Goal: Task Accomplishment & Management: Manage account settings

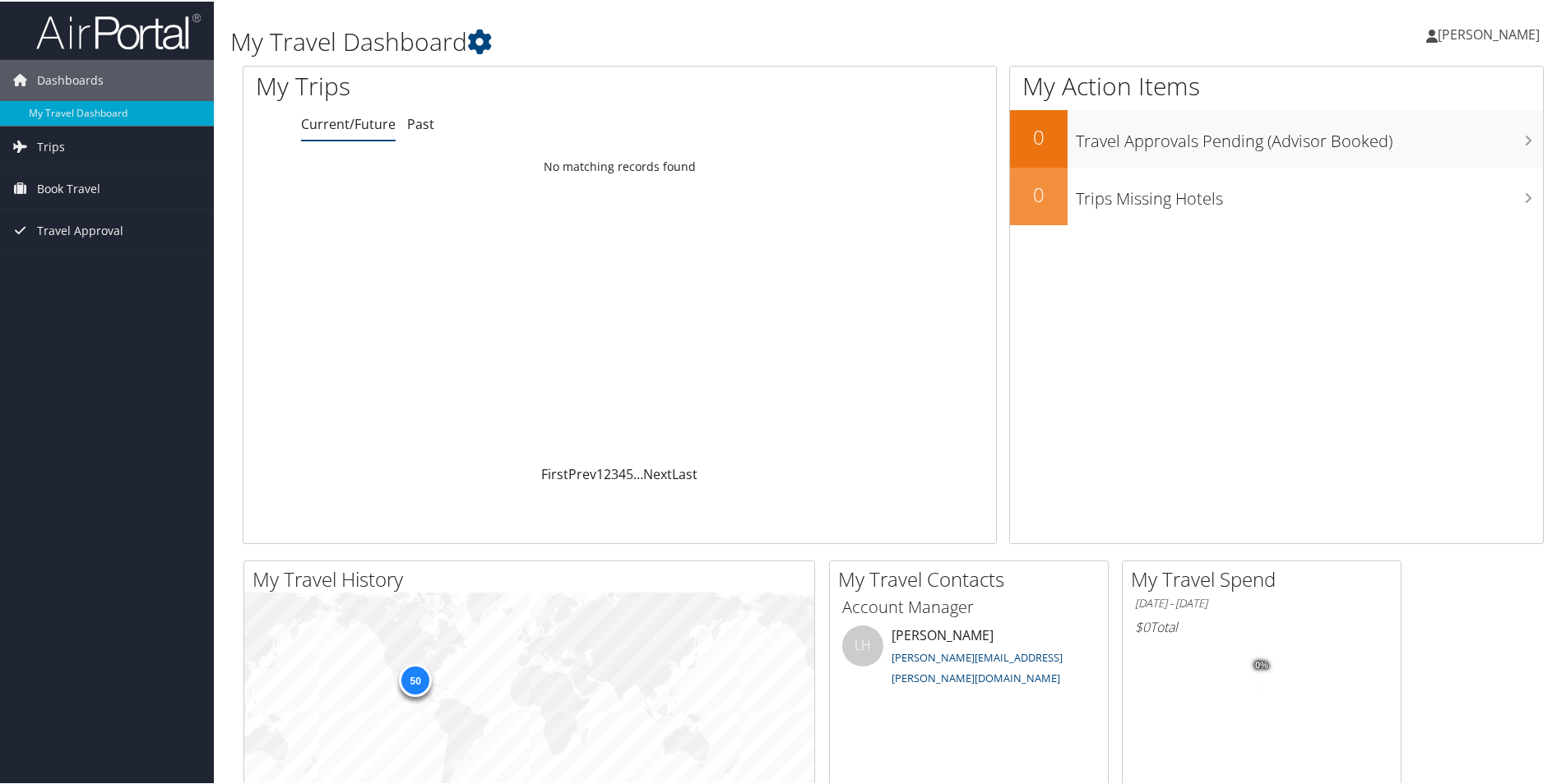
click at [1498, 36] on span "[PERSON_NAME]" at bounding box center [1489, 33] width 102 height 18
click at [1426, 84] on link "My Settings" at bounding box center [1445, 90] width 184 height 28
click at [1420, 141] on link "View Travel Profile" at bounding box center [1445, 146] width 184 height 28
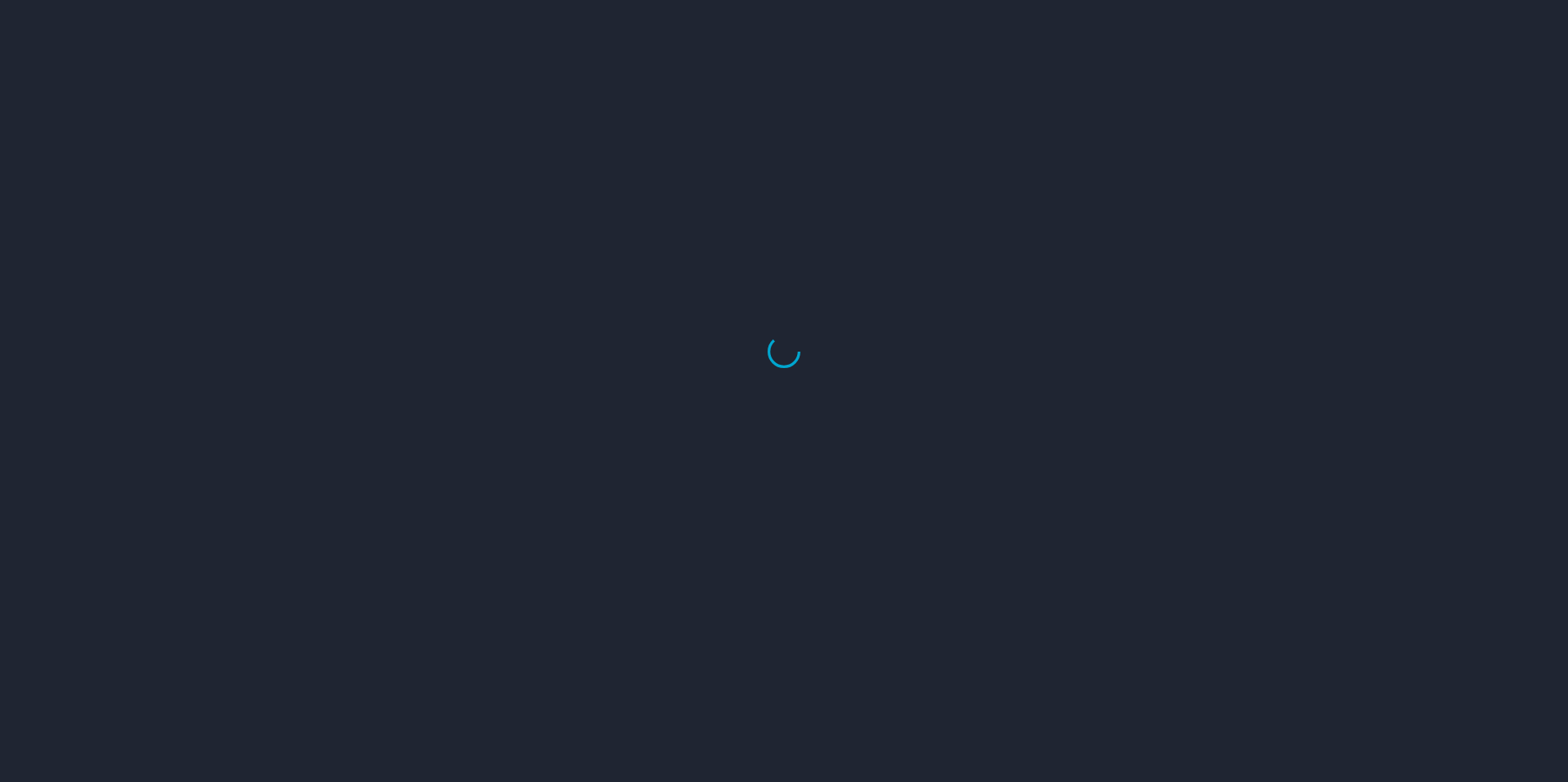
select select "US"
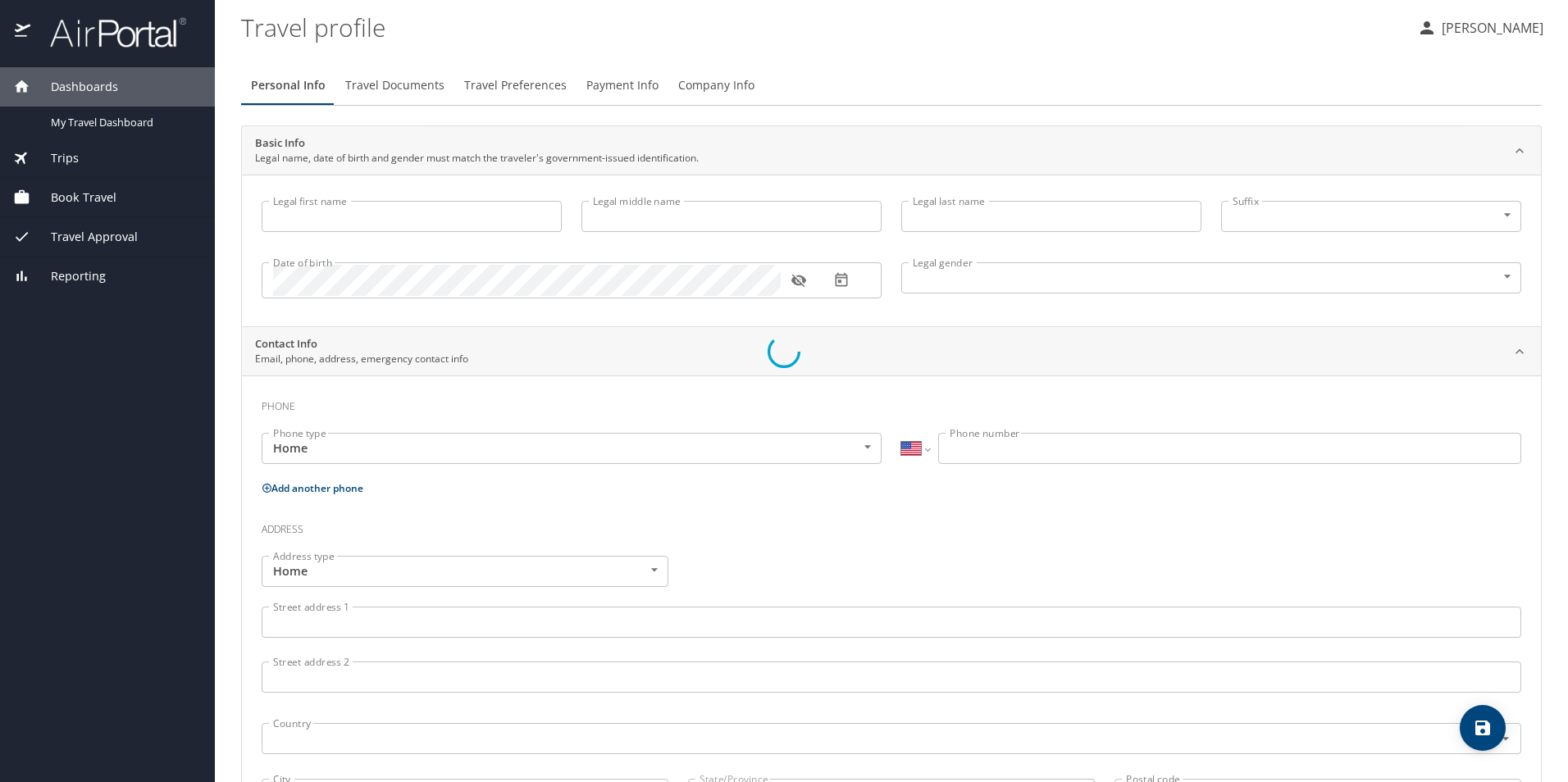
type input "Eloy"
type input "Conde"
type input "Male"
type input "Yaaresi"
type input "Delgado"
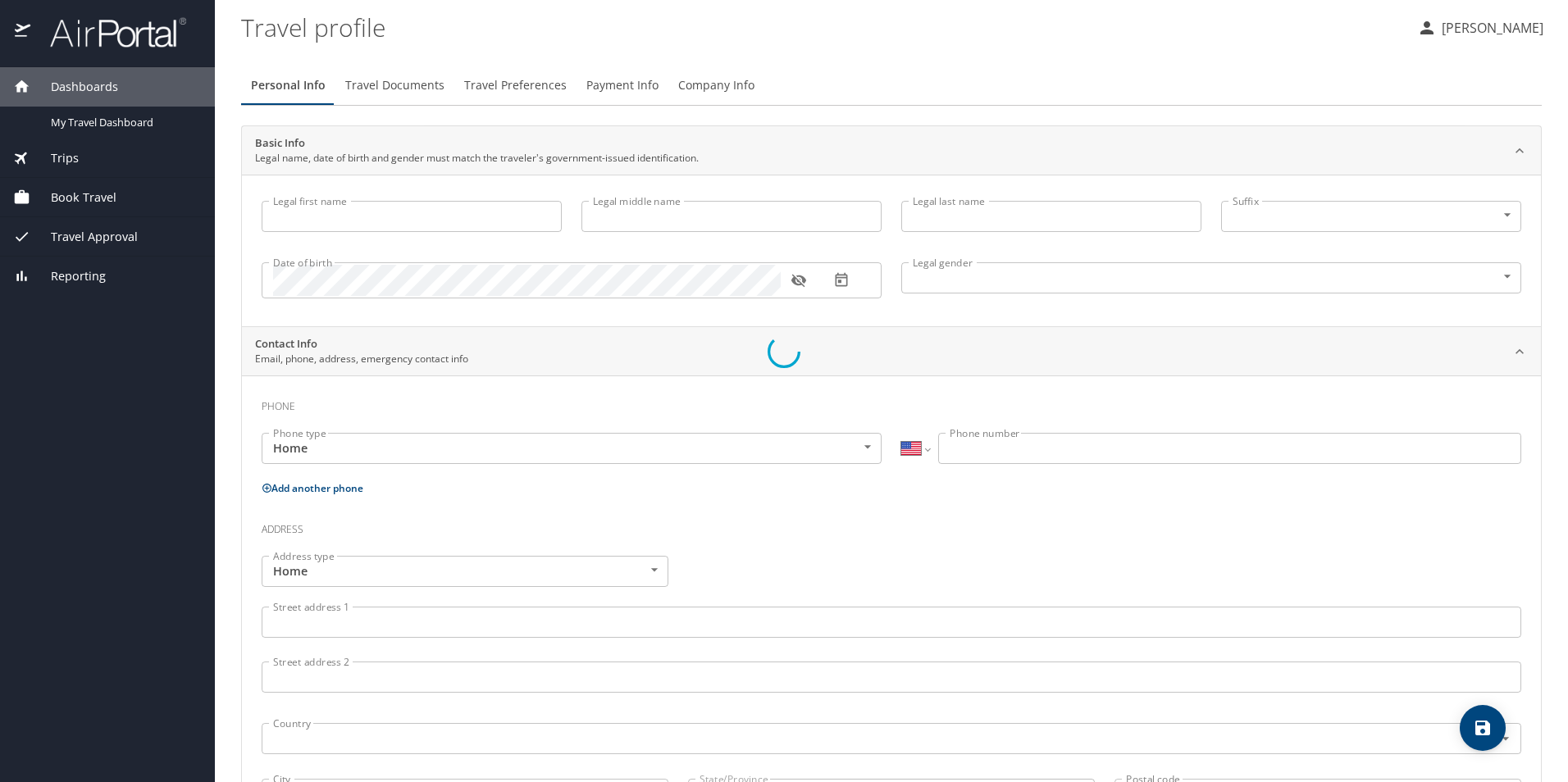
select select "MX"
type input "868 828 4573"
select select "MX"
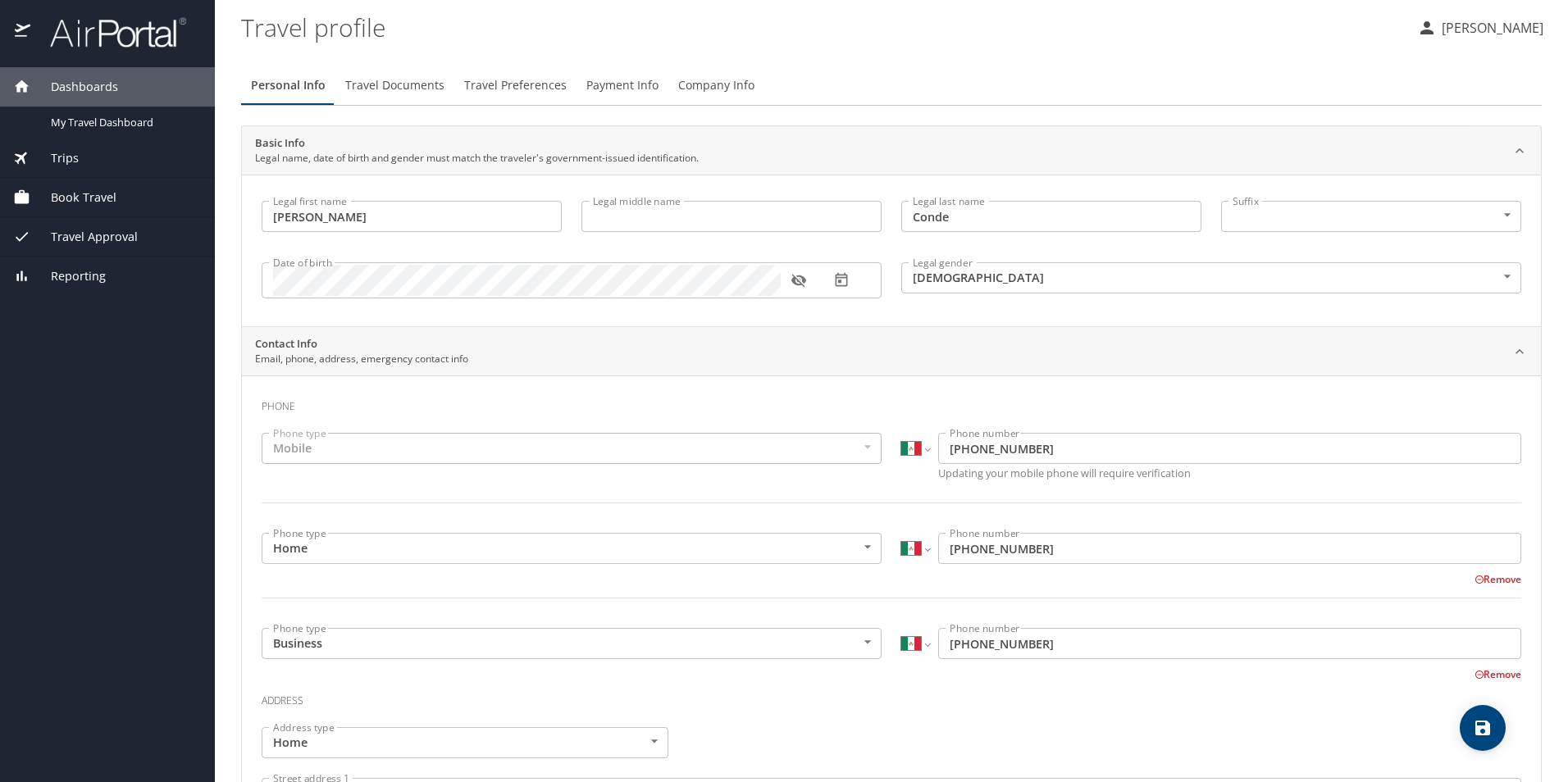
click at [747, 450] on div "Mobile" at bounding box center [571, 448] width 620 height 31
click at [590, 84] on span "Payment Info" at bounding box center [623, 86] width 73 height 21
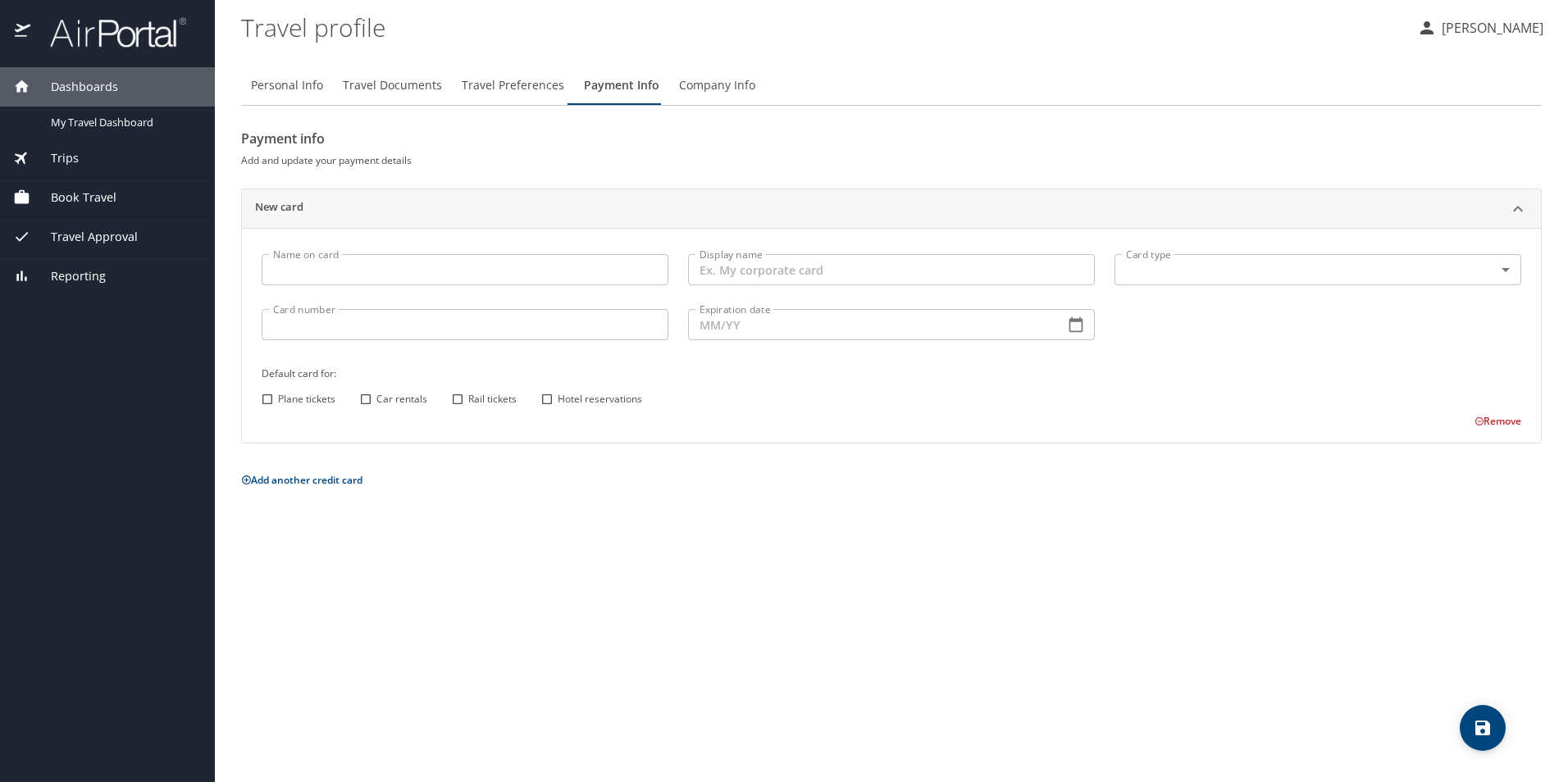
click at [421, 270] on input "Name on card" at bounding box center [465, 270] width 407 height 31
type input "ELOY CONDE"
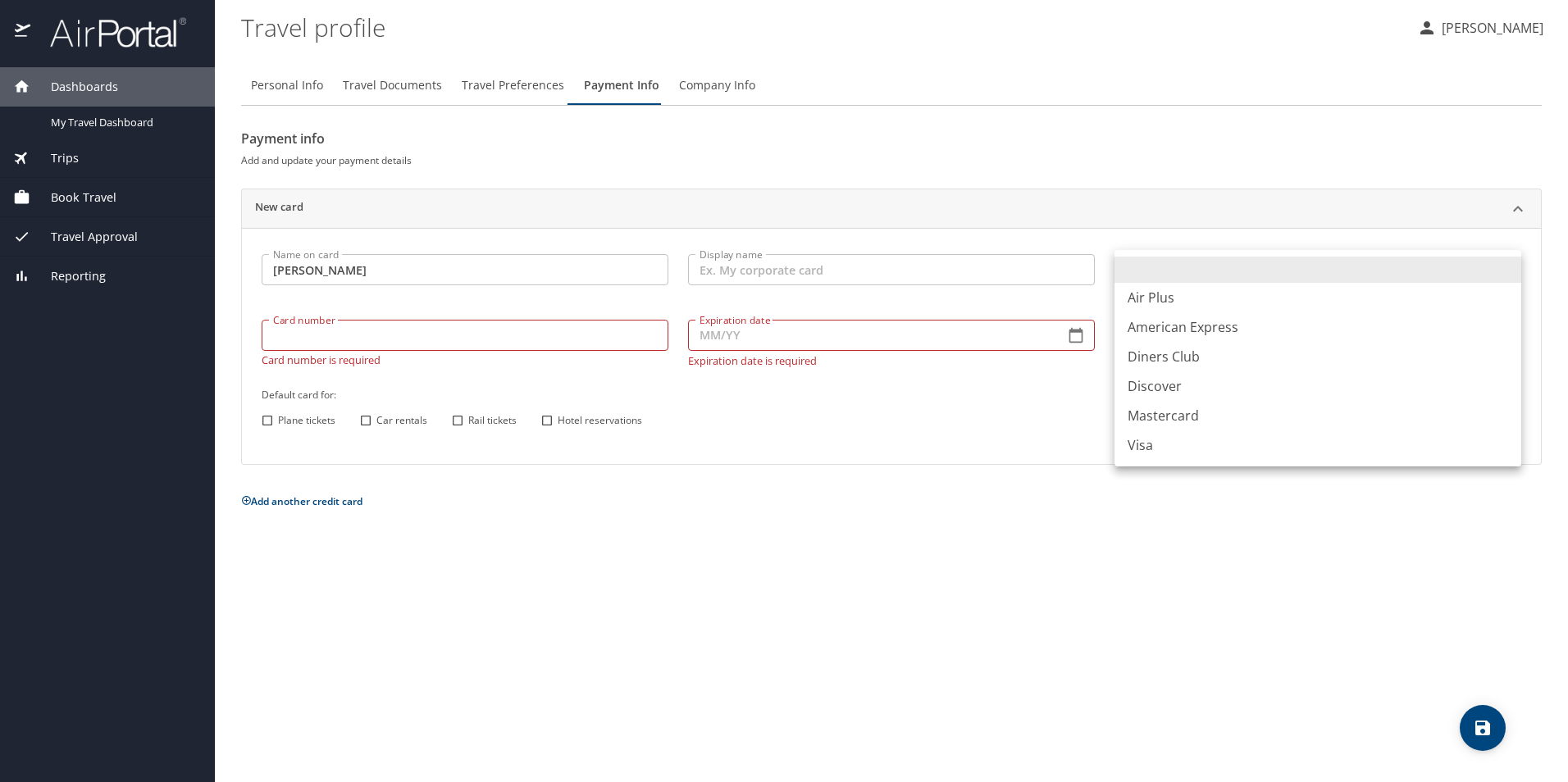
click at [1217, 258] on body "Dashboards My Travel Dashboard Trips Current / Future Trips Past Trips Trips Mi…" at bounding box center [784, 391] width 1568 height 782
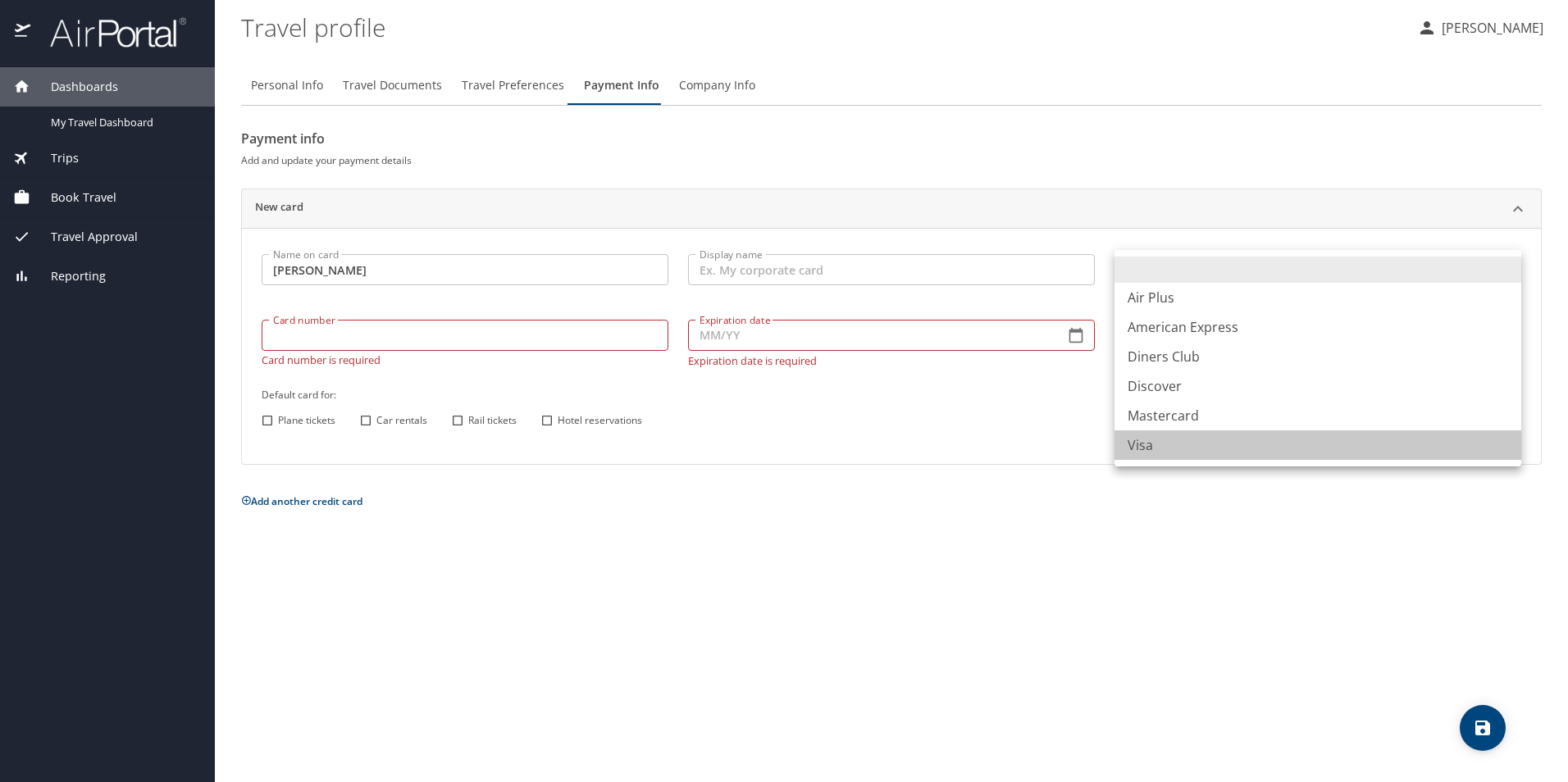
click at [1183, 431] on li "Visa" at bounding box center [1318, 445] width 407 height 29
type input "VI"
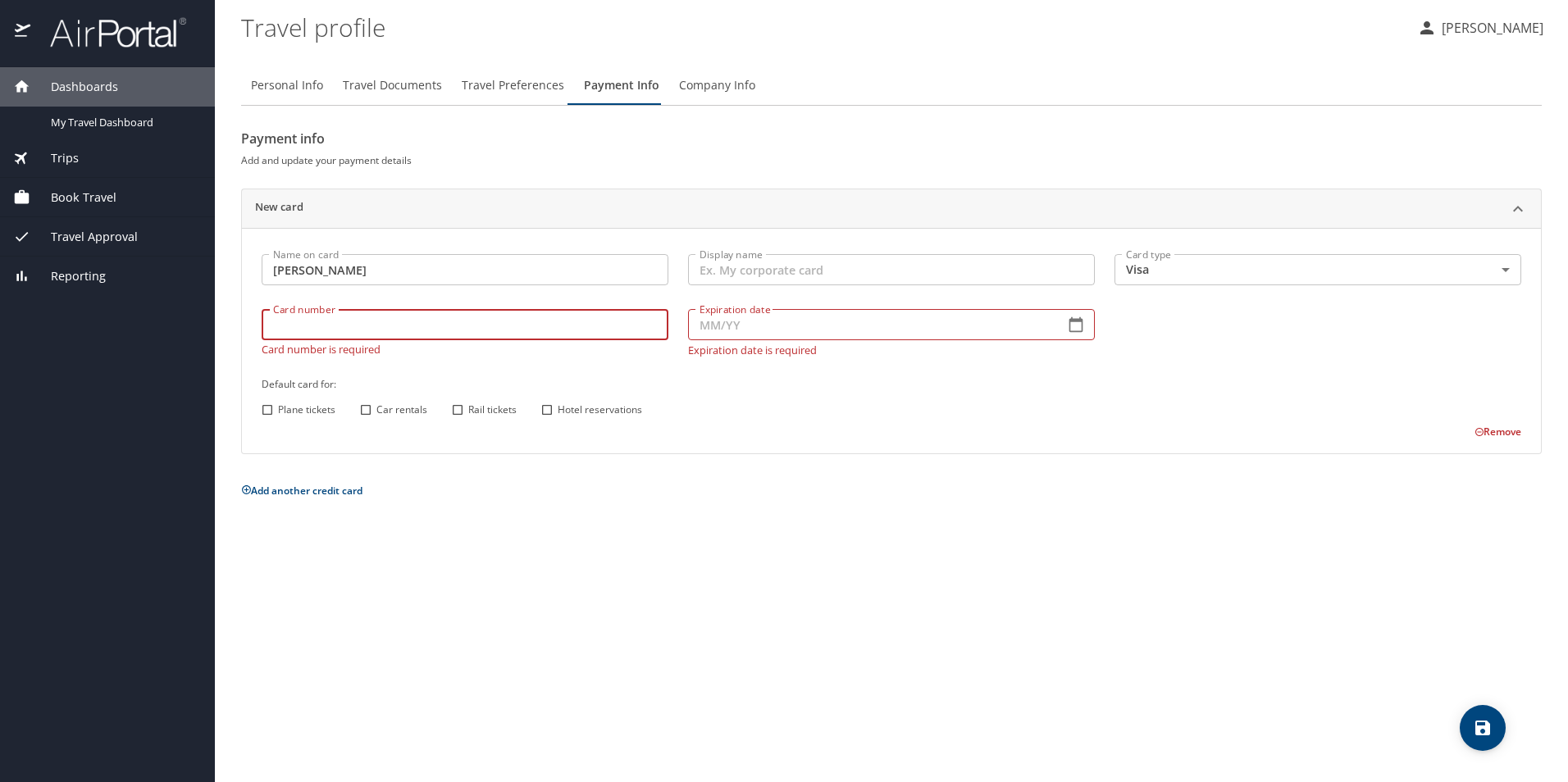
click at [336, 330] on input "Card number" at bounding box center [465, 325] width 407 height 31
type input "4808016034514325"
click at [1072, 330] on icon "button" at bounding box center [1076, 324] width 16 height 16
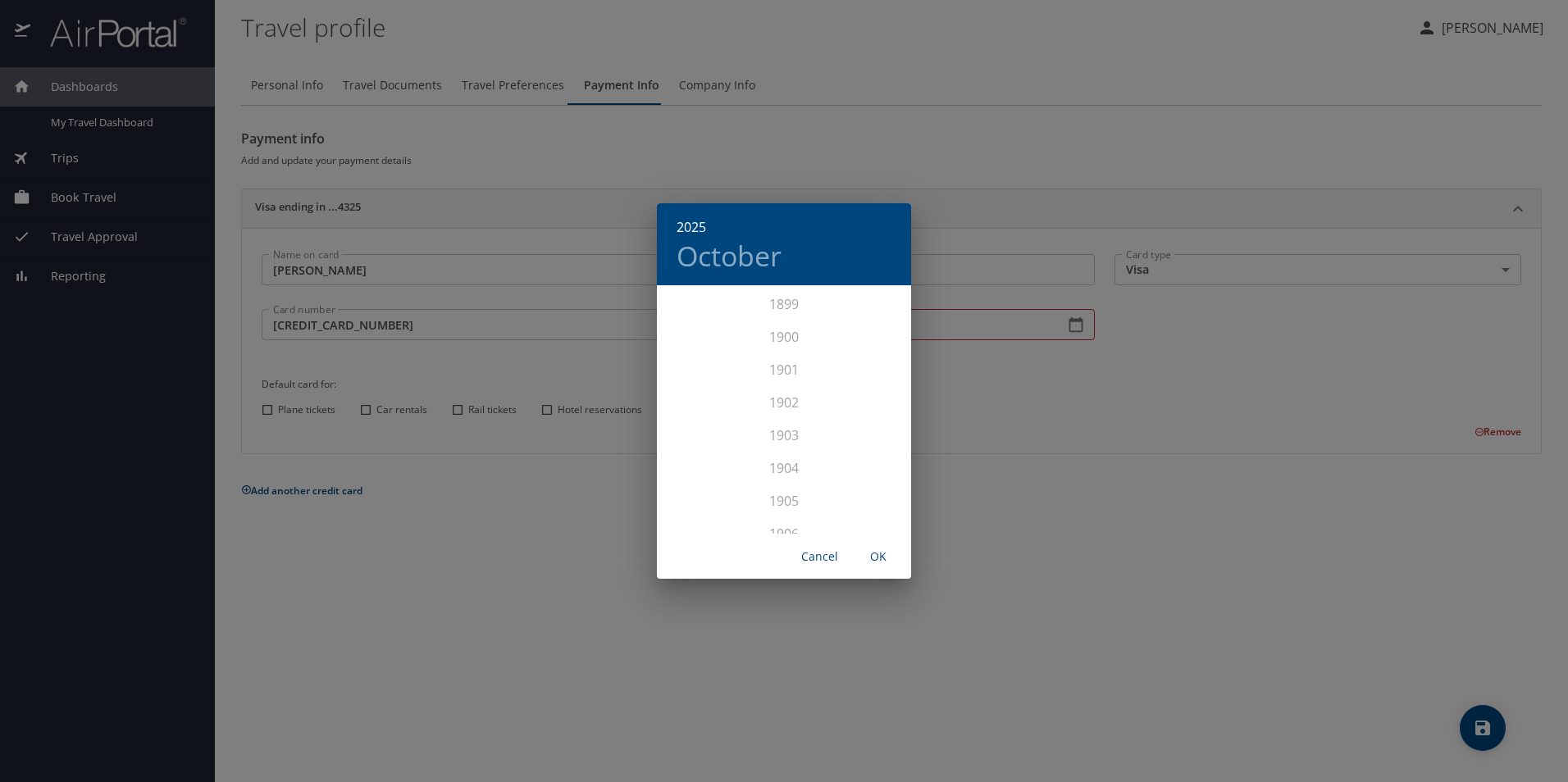
scroll to position [4034, 0]
click at [786, 521] on div "2028" at bounding box center [784, 518] width 254 height 33
click at [690, 441] on div "Jul" at bounding box center [699, 441] width 85 height 61
click at [879, 553] on span "OK" at bounding box center [879, 557] width 40 height 21
type input "07/28"
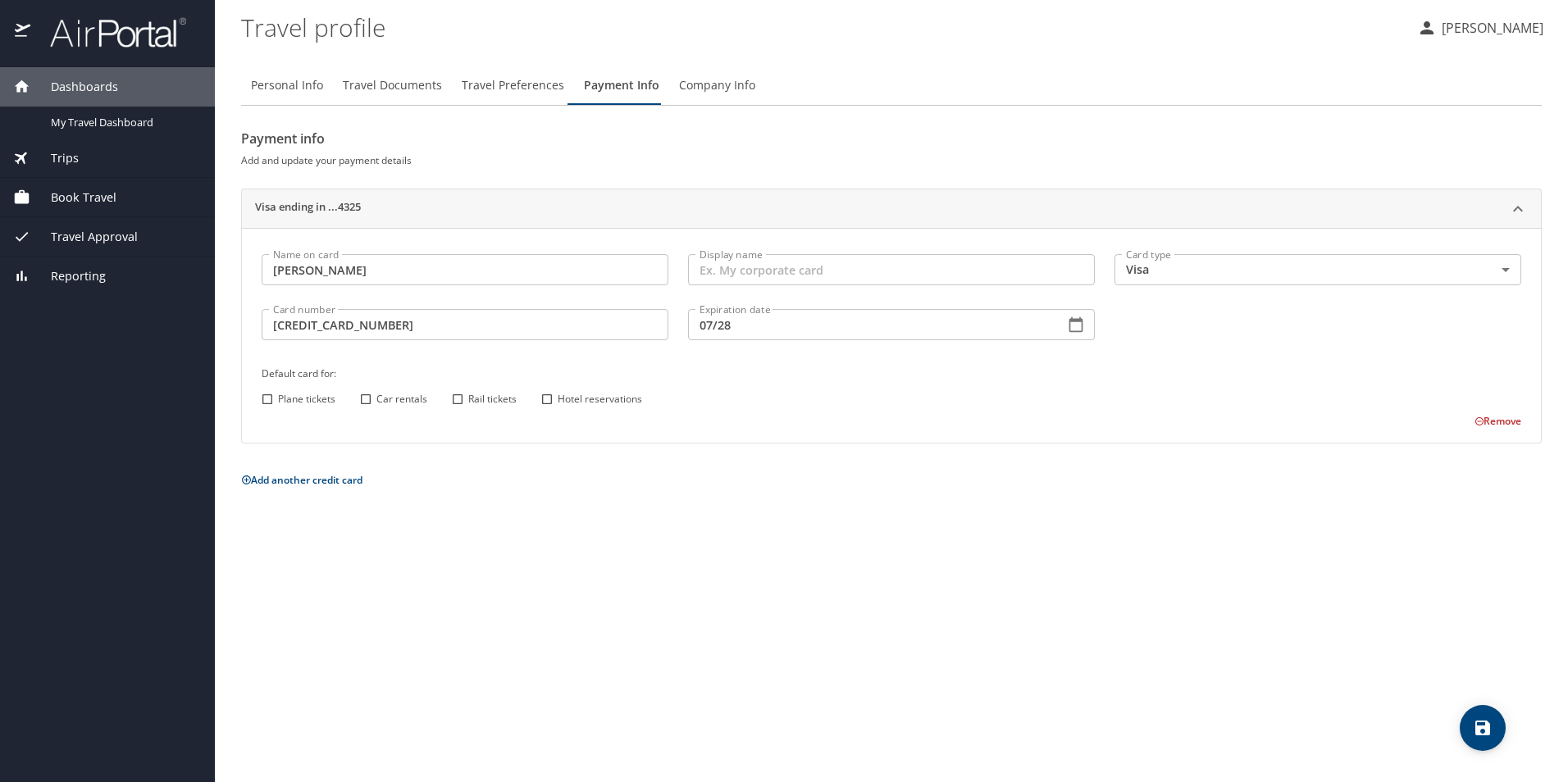
click at [269, 398] on input "Plane tickets" at bounding box center [267, 399] width 22 height 22
checkbox input "true"
click at [373, 403] on input "Car rentals" at bounding box center [366, 399] width 22 height 22
checkbox input "true"
click at [466, 404] on input "Rail tickets" at bounding box center [457, 399] width 22 height 22
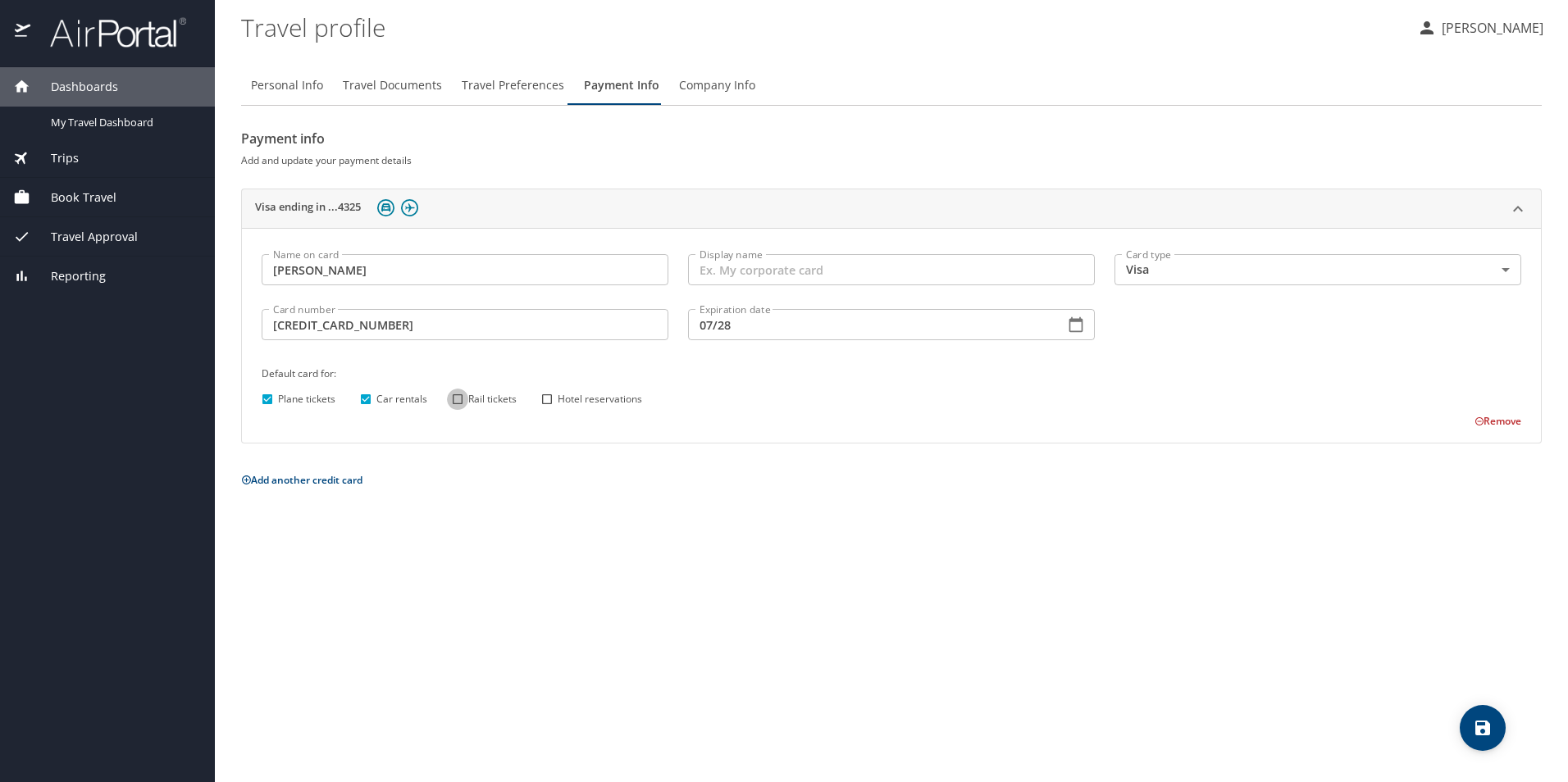
checkbox input "true"
click at [553, 397] on input "Hotel reservations" at bounding box center [547, 399] width 22 height 22
checkbox input "true"
click at [267, 392] on input "Plane tickets" at bounding box center [267, 399] width 22 height 22
checkbox input "false"
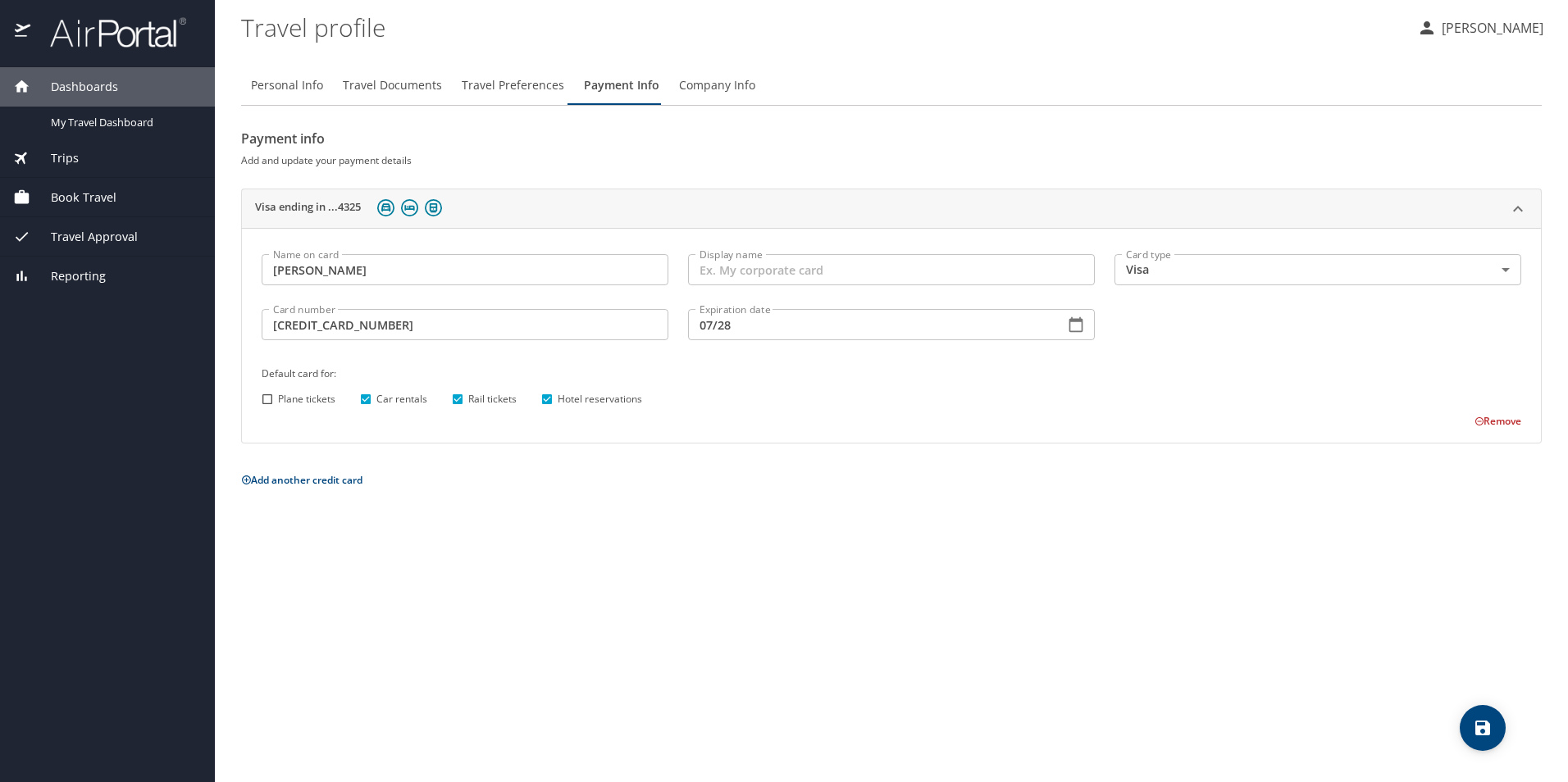
click at [364, 395] on input "Car rentals" at bounding box center [366, 399] width 22 height 22
checkbox input "false"
click at [455, 397] on input "Rail tickets" at bounding box center [457, 399] width 22 height 22
checkbox input "false"
click at [1052, 596] on div "Personal Info Travel Documents Travel Preferences Payment Info Company Info Pay…" at bounding box center [891, 417] width 1301 height 730
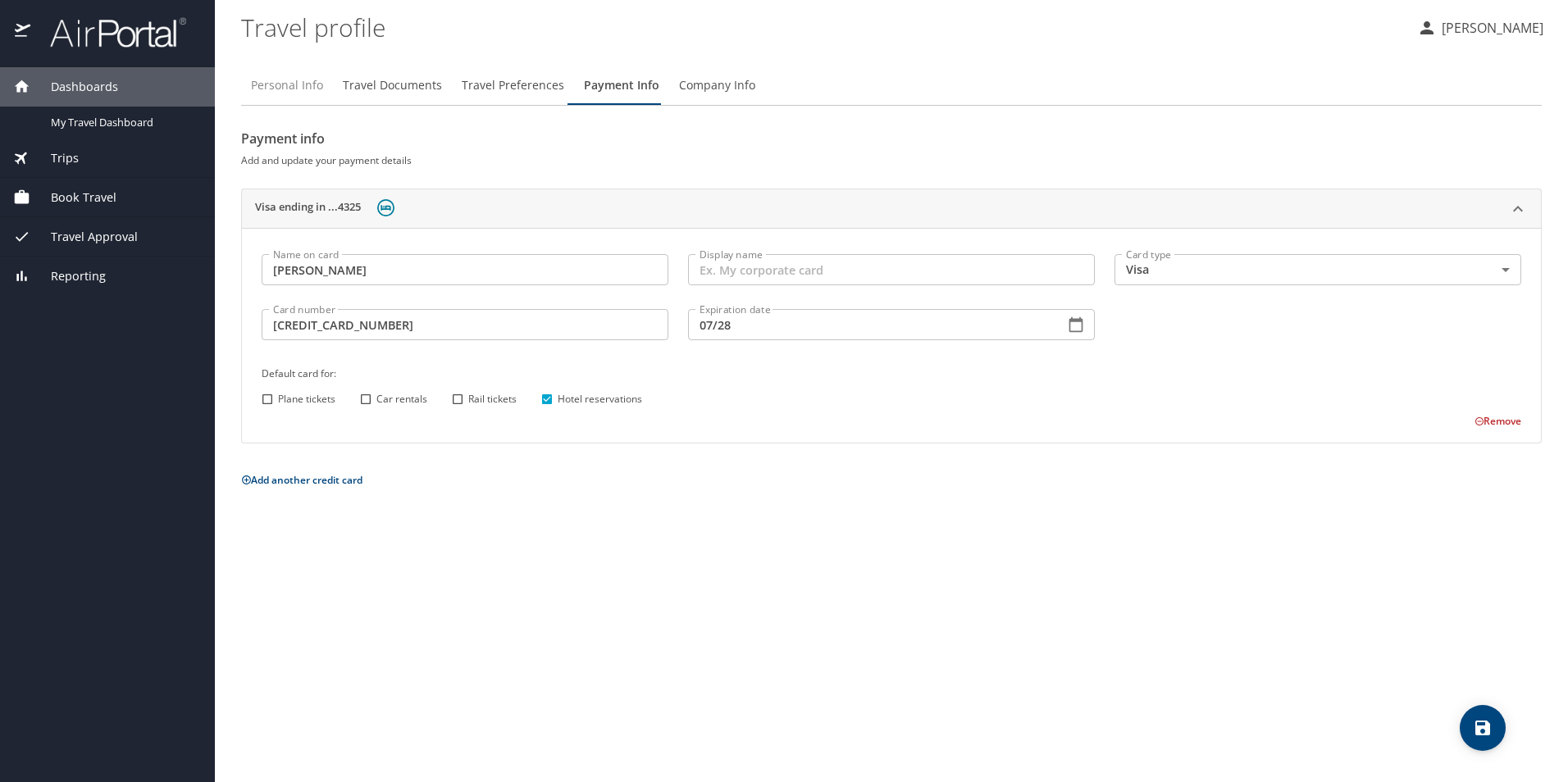
click at [299, 87] on span "Personal Info" at bounding box center [287, 86] width 73 height 21
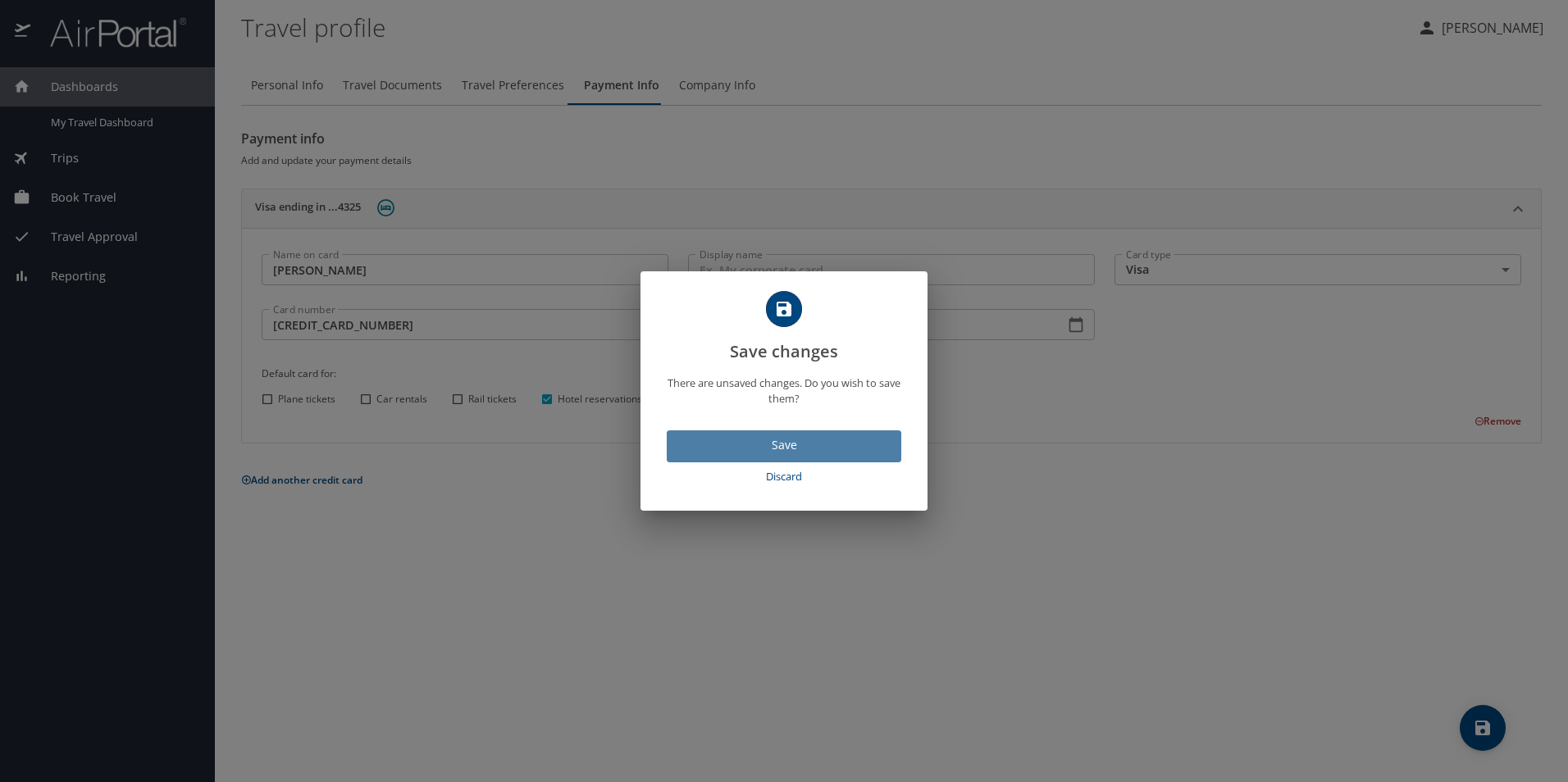
click at [773, 445] on span "Save" at bounding box center [784, 446] width 208 height 21
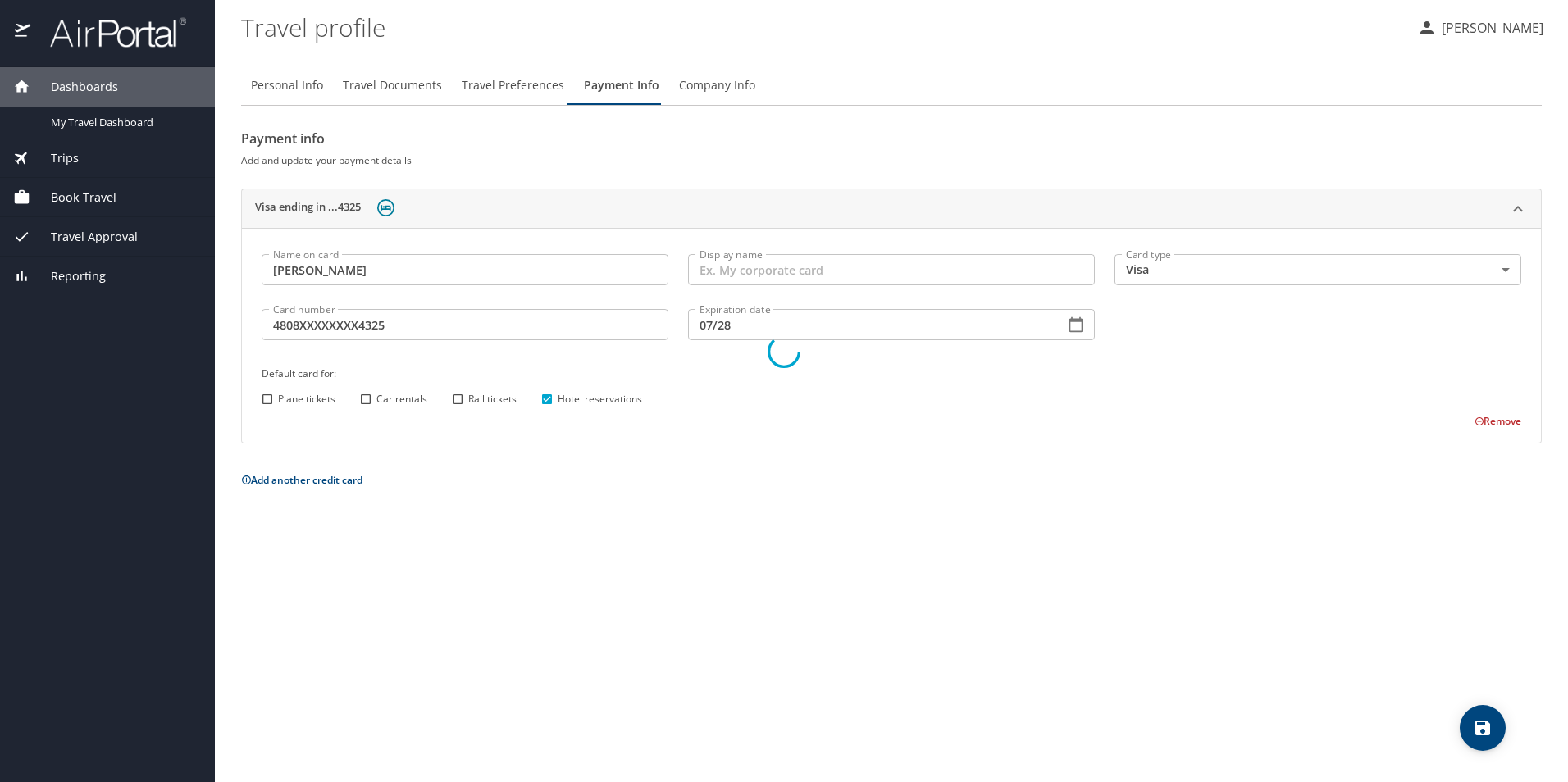
select select "MX"
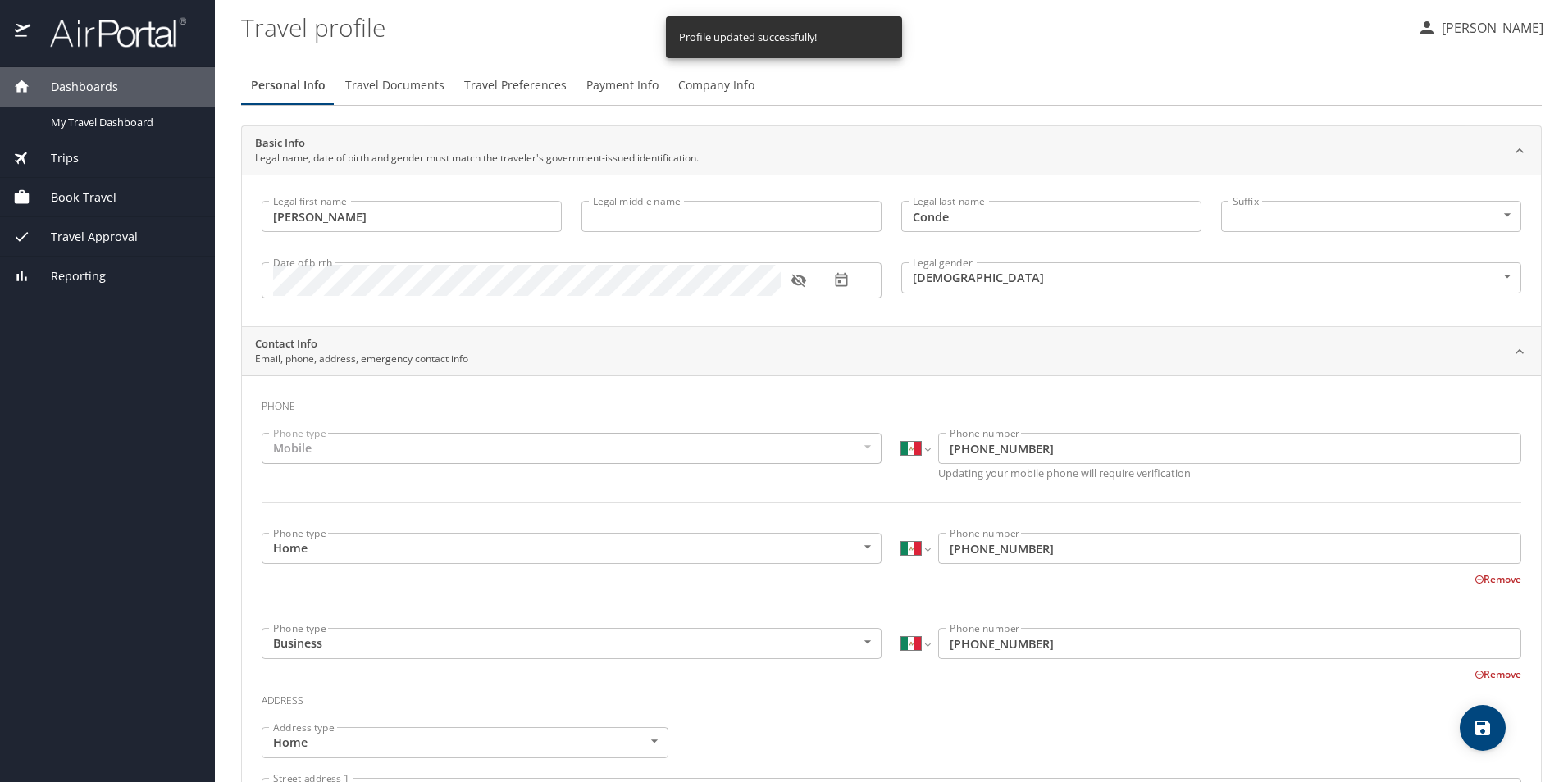
select select "MX"
click at [617, 91] on span "Payment Info" at bounding box center [623, 86] width 73 height 21
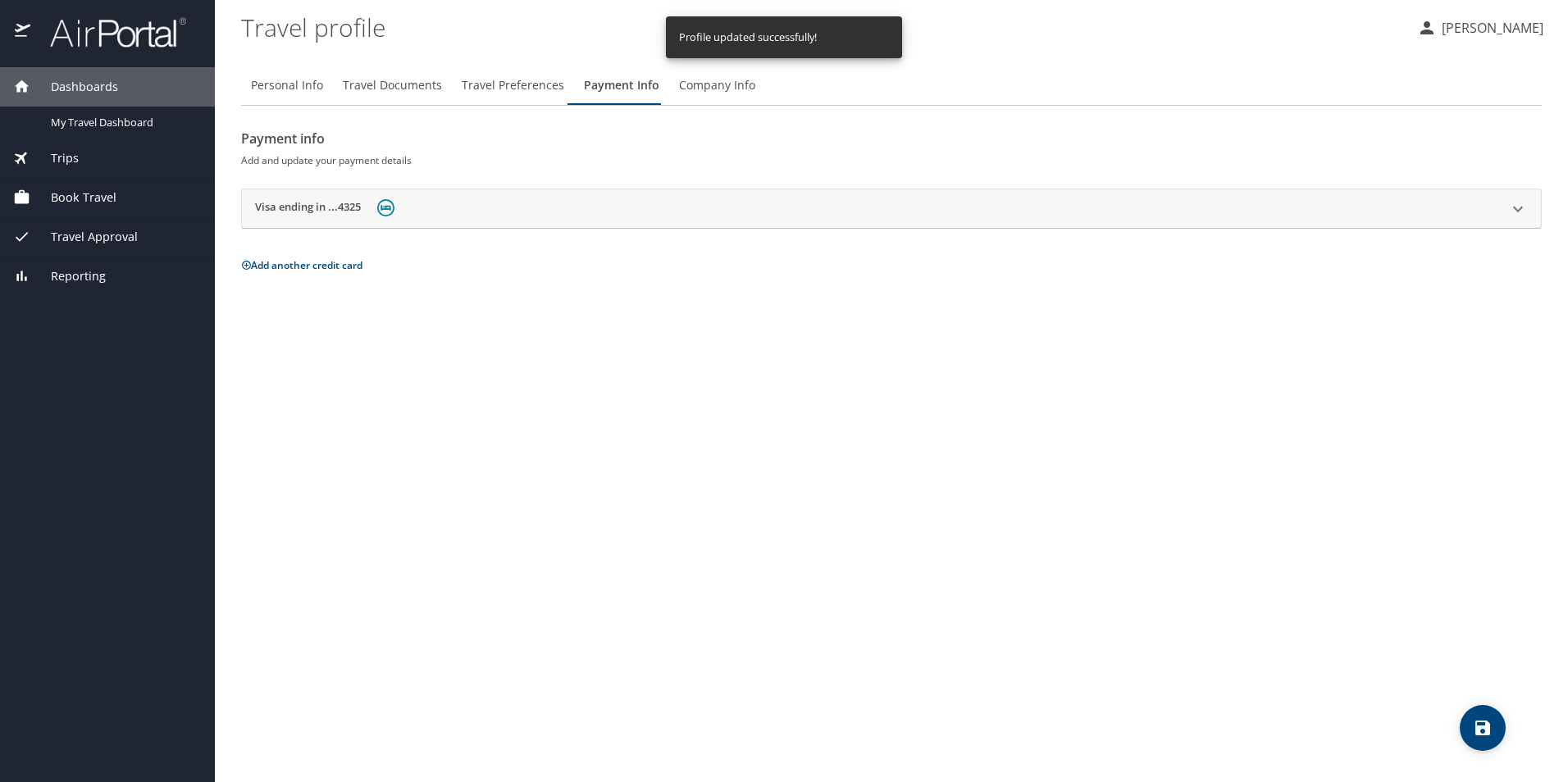
click at [349, 212] on h2 "Visa ending in ...4325" at bounding box center [308, 209] width 105 height 20
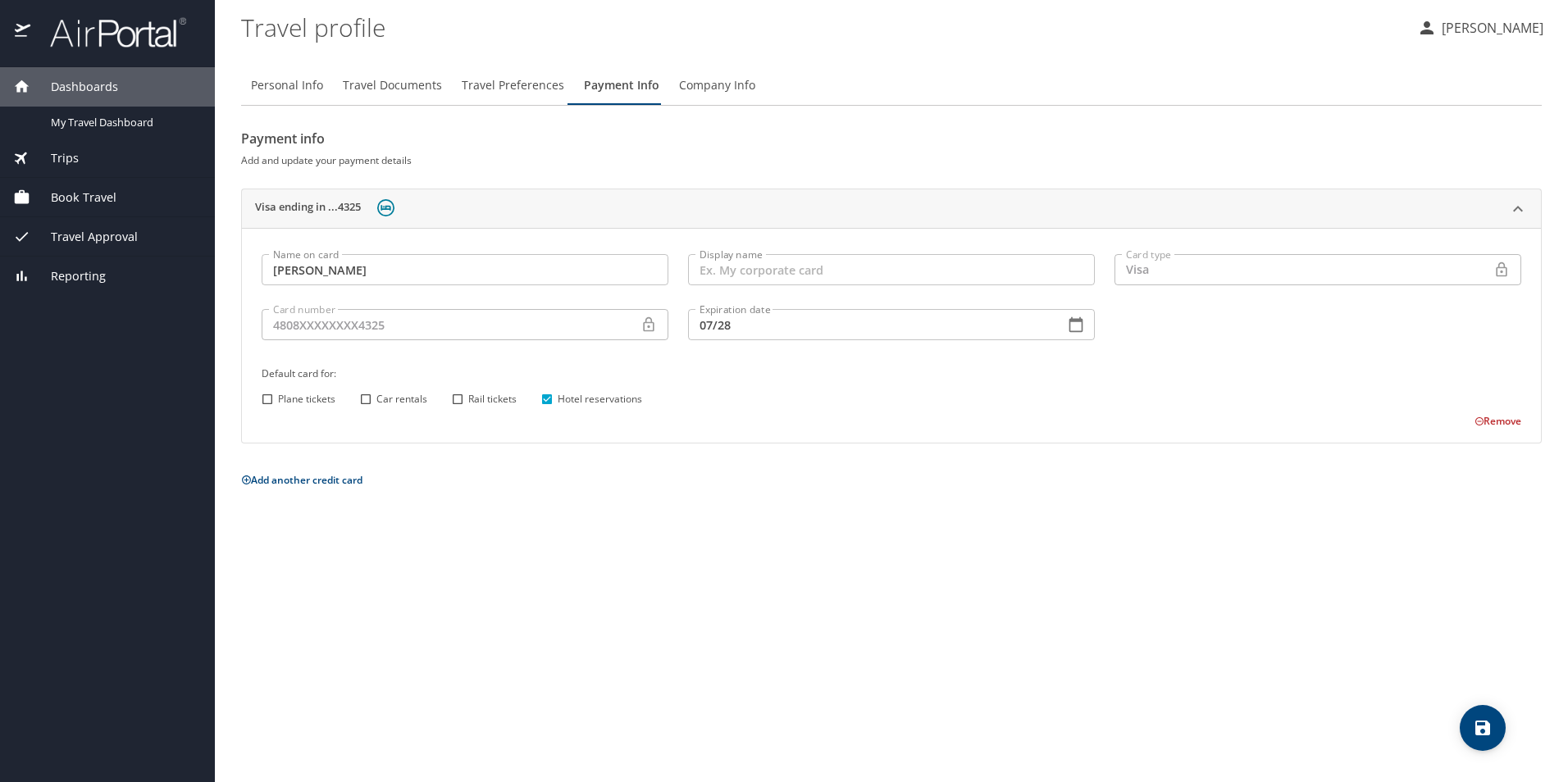
click at [805, 274] on input "Display name" at bounding box center [891, 270] width 407 height 31
click at [83, 98] on div "Dashboards" at bounding box center [107, 87] width 215 height 40
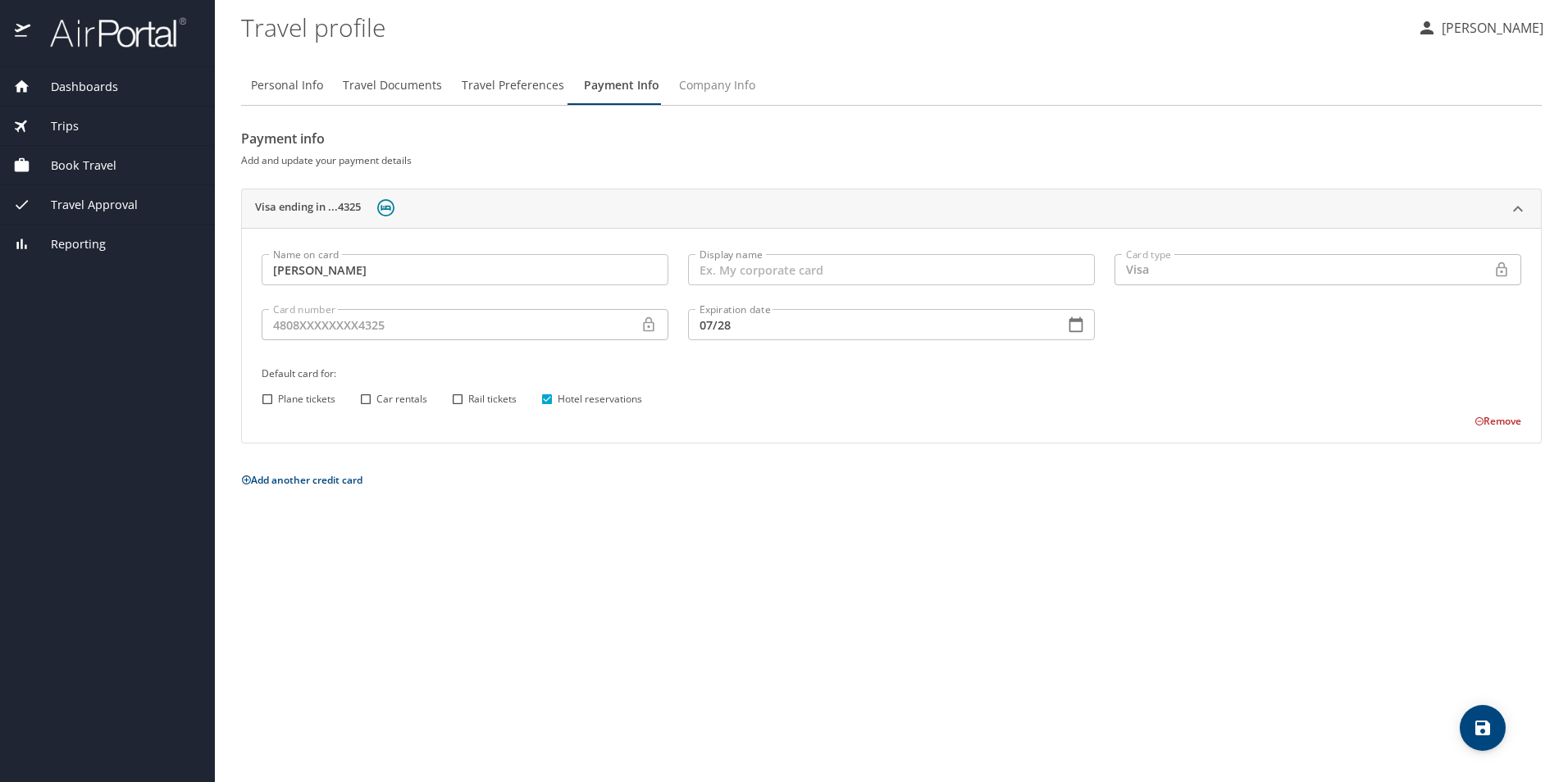
click at [713, 88] on span "Company Info" at bounding box center [717, 86] width 76 height 21
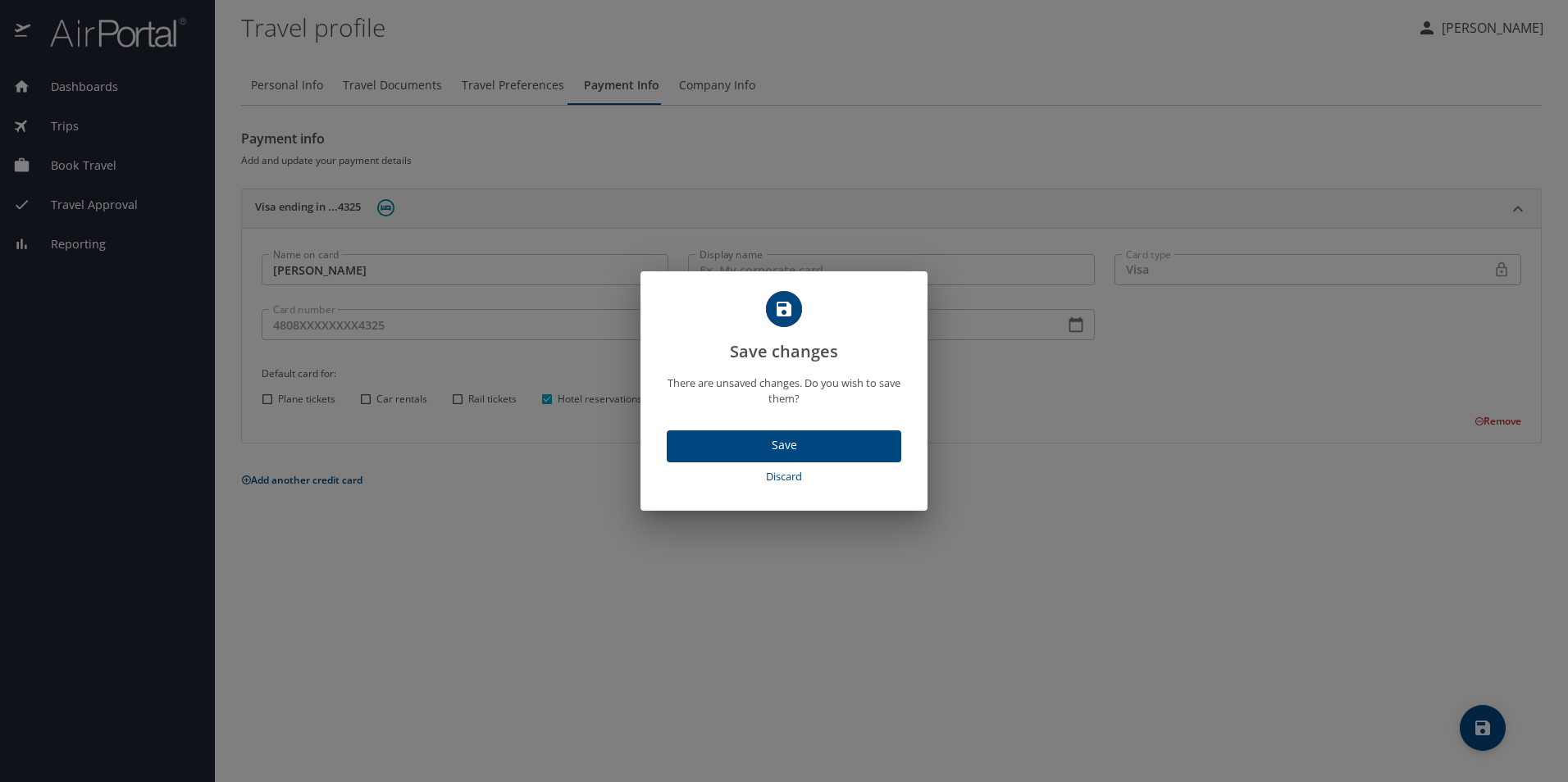
click at [818, 438] on span "Save" at bounding box center [784, 446] width 208 height 21
